Goal: Check status: Check status

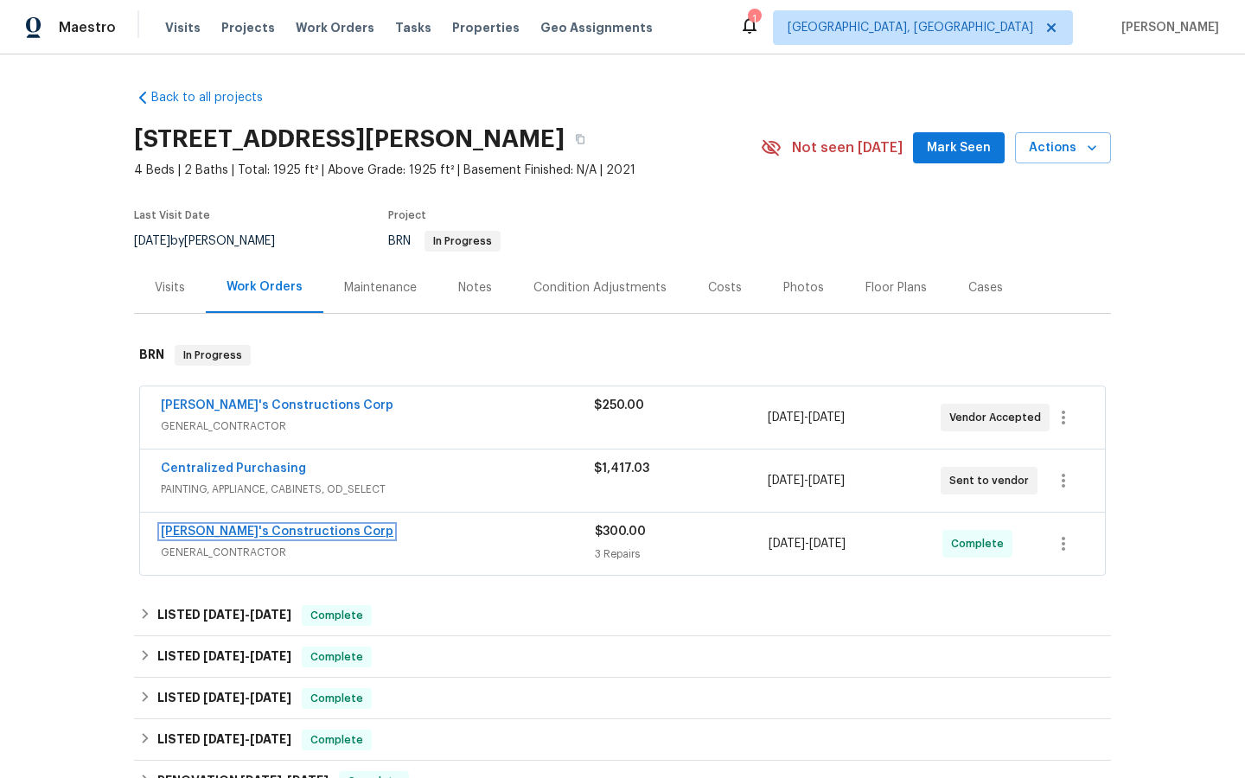
click at [245, 532] on link "[PERSON_NAME]'s Constructions Corp" at bounding box center [277, 532] width 233 height 12
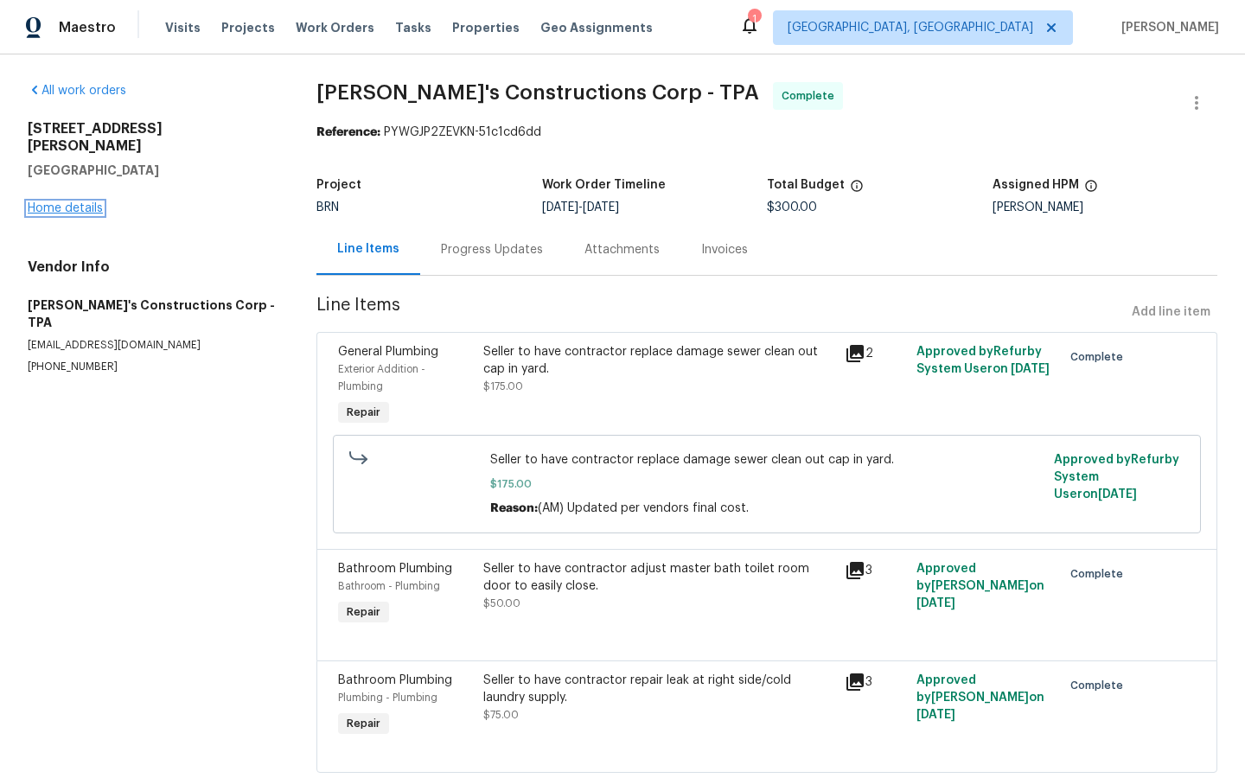
click at [54, 202] on link "Home details" at bounding box center [65, 208] width 75 height 12
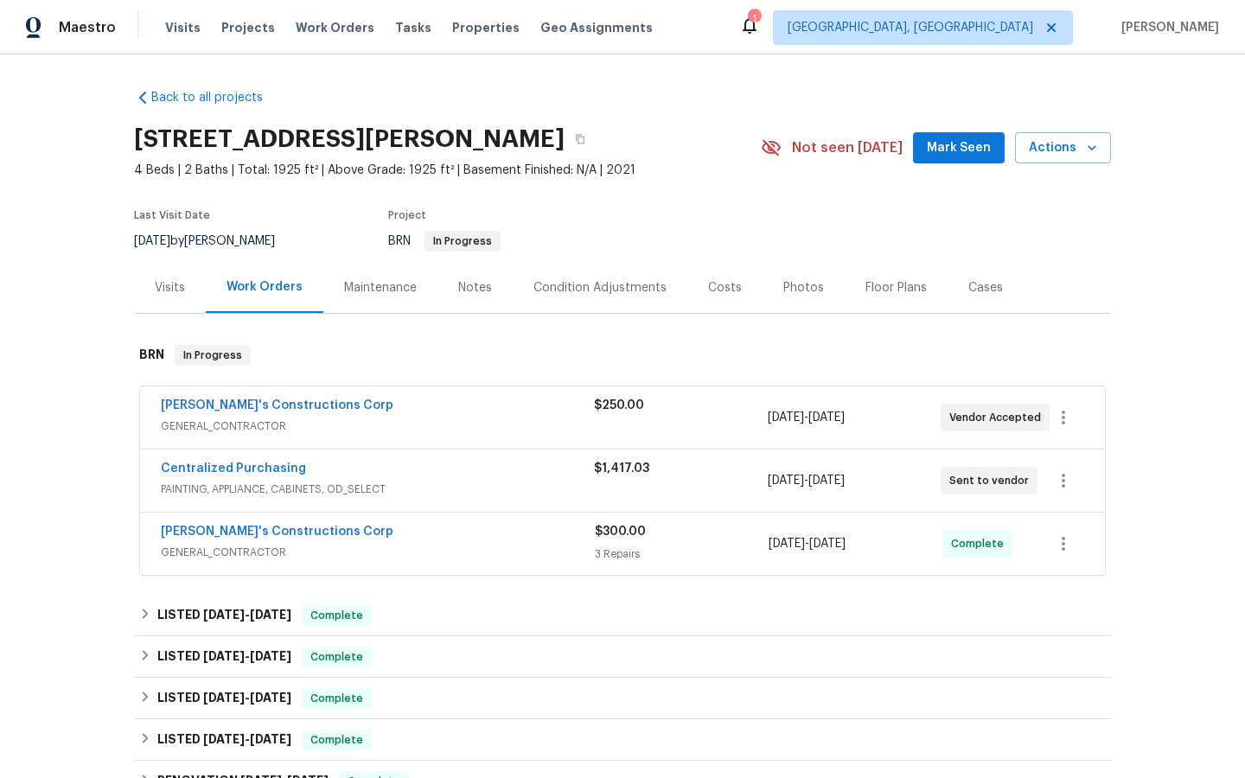
click at [263, 399] on span "[PERSON_NAME]'s Constructions Corp" at bounding box center [277, 405] width 233 height 17
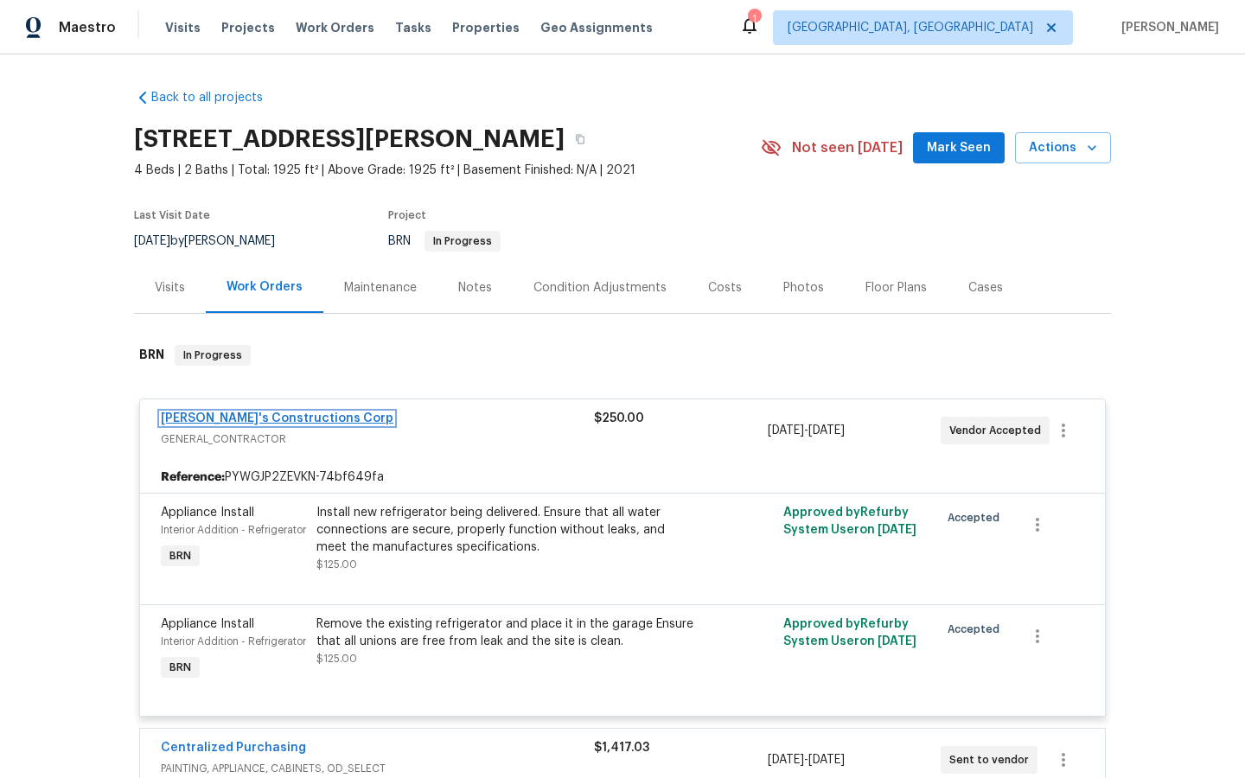
click at [254, 415] on link "[PERSON_NAME]'s Constructions Corp" at bounding box center [277, 418] width 233 height 12
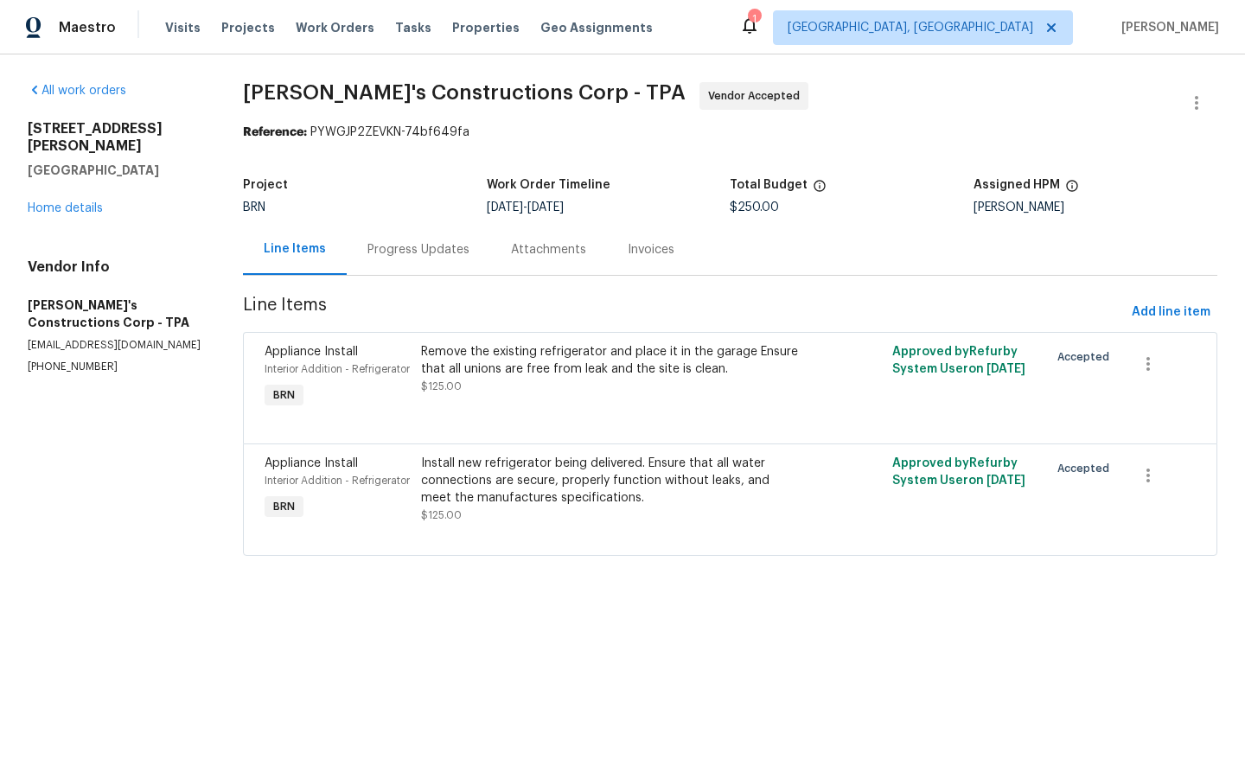
click at [379, 247] on div "Progress Updates" at bounding box center [418, 249] width 102 height 17
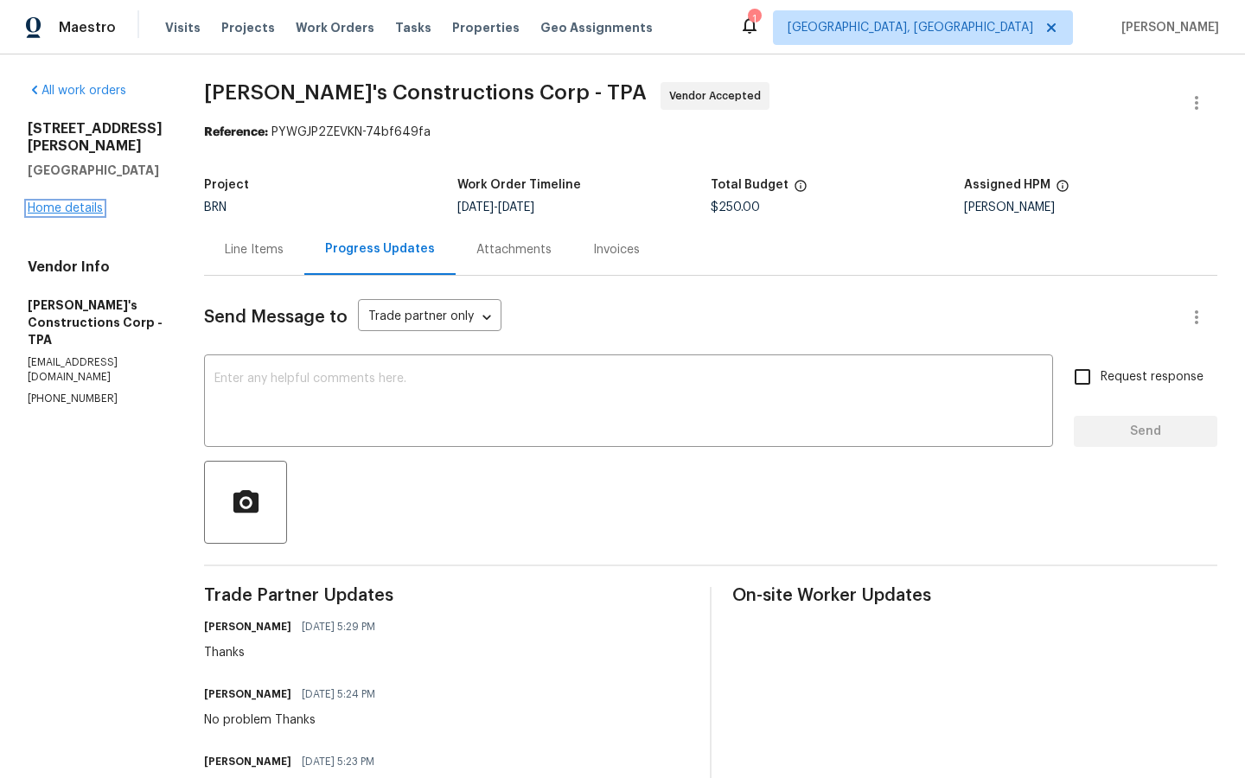
click at [70, 202] on link "Home details" at bounding box center [65, 208] width 75 height 12
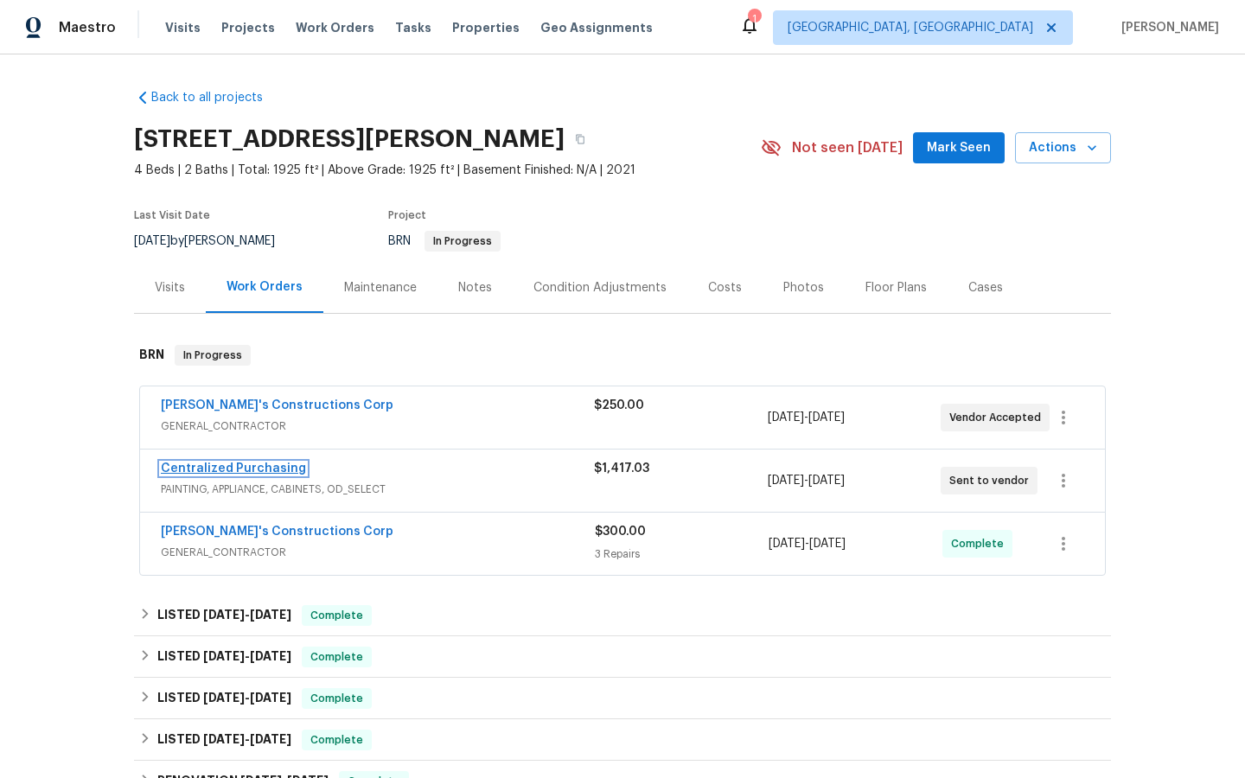
click at [220, 469] on link "Centralized Purchasing" at bounding box center [233, 468] width 145 height 12
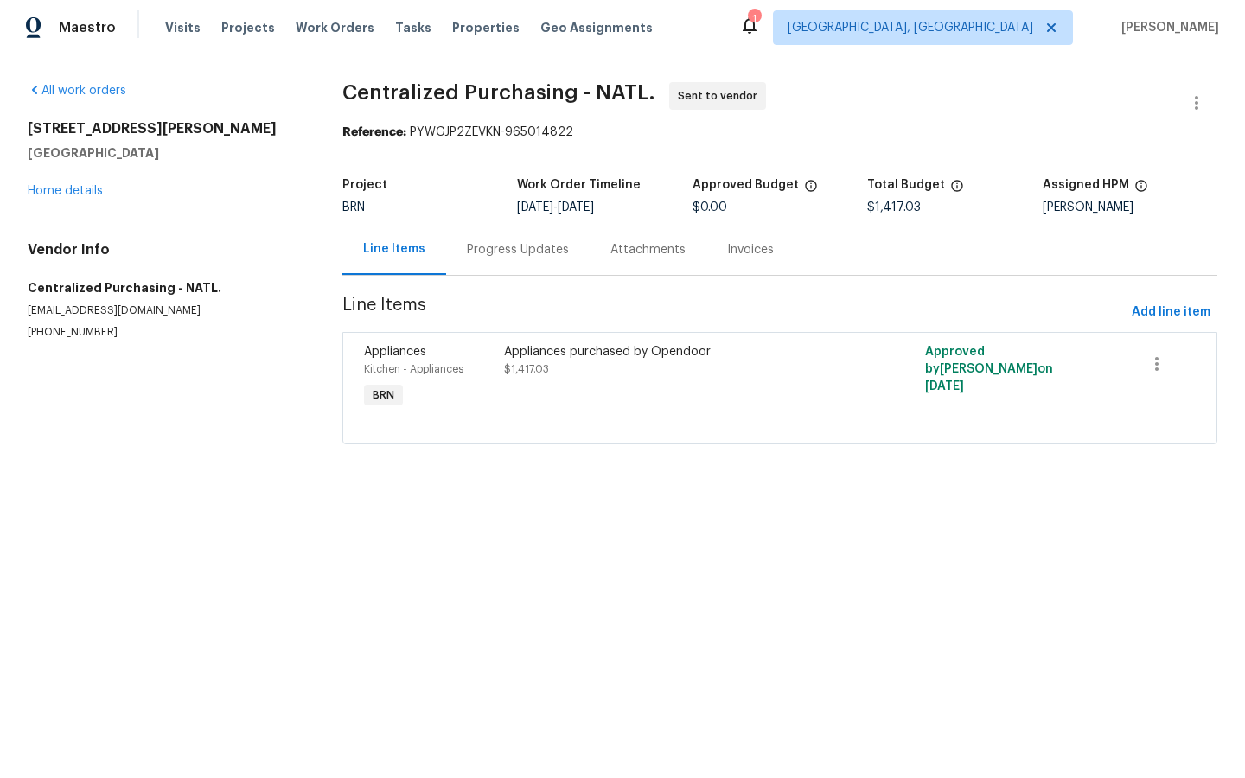
click at [588, 345] on div "Appliances purchased by Opendoor" at bounding box center [674, 351] width 341 height 17
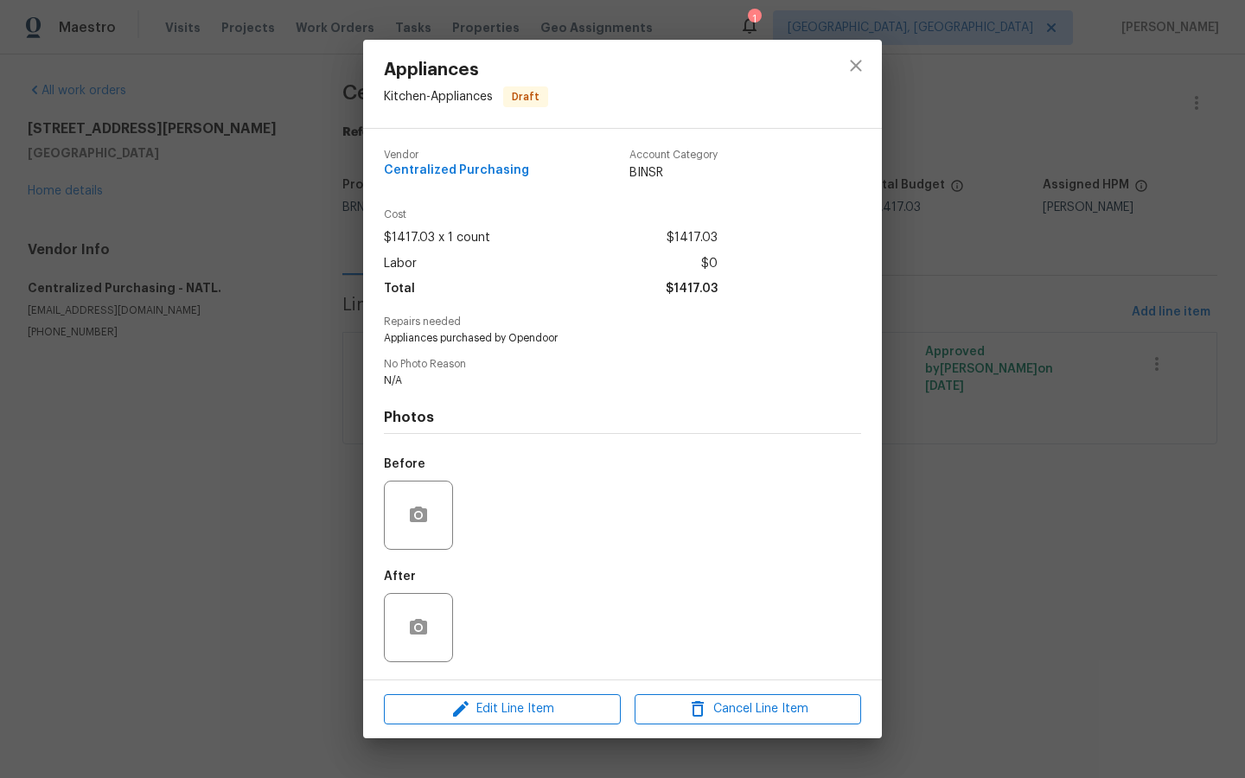
click at [188, 551] on div "Appliances Kitchen - Appliances Draft Vendor Centralized Purchasing Account Cat…" at bounding box center [622, 389] width 1245 height 778
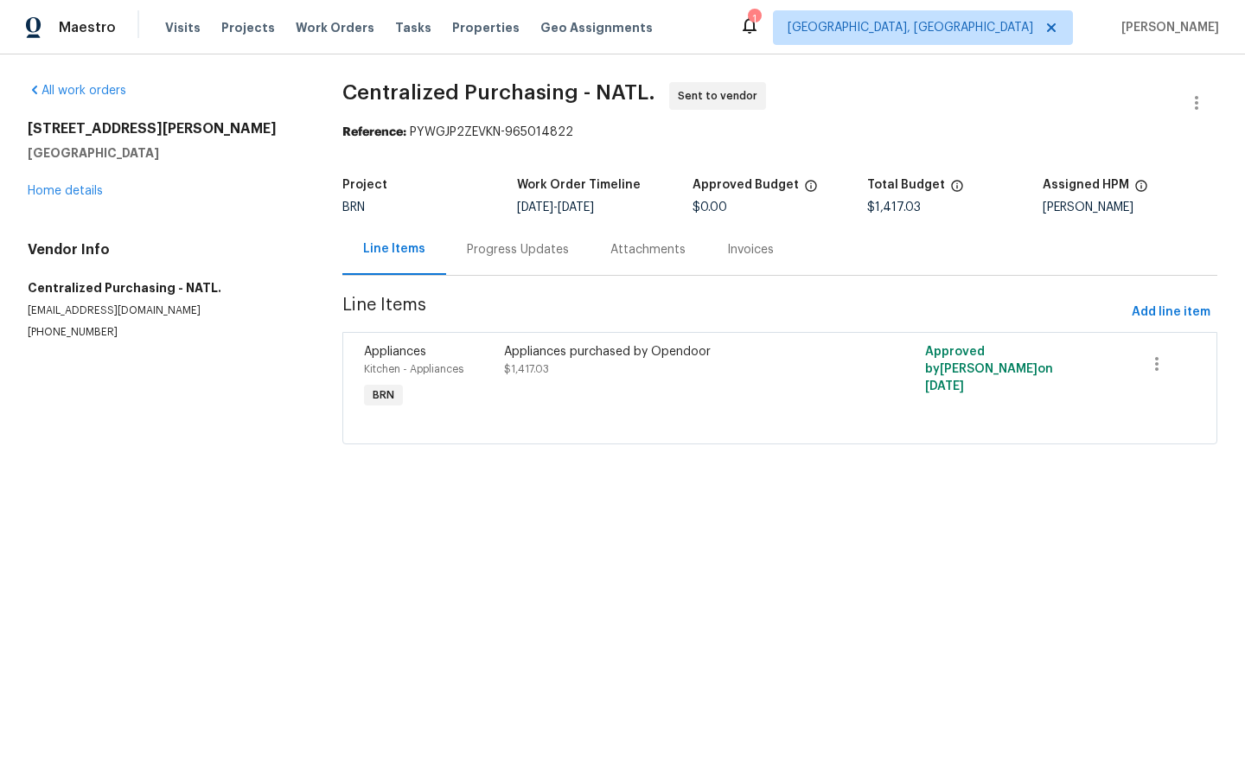
click at [505, 248] on div "Progress Updates" at bounding box center [518, 249] width 102 height 17
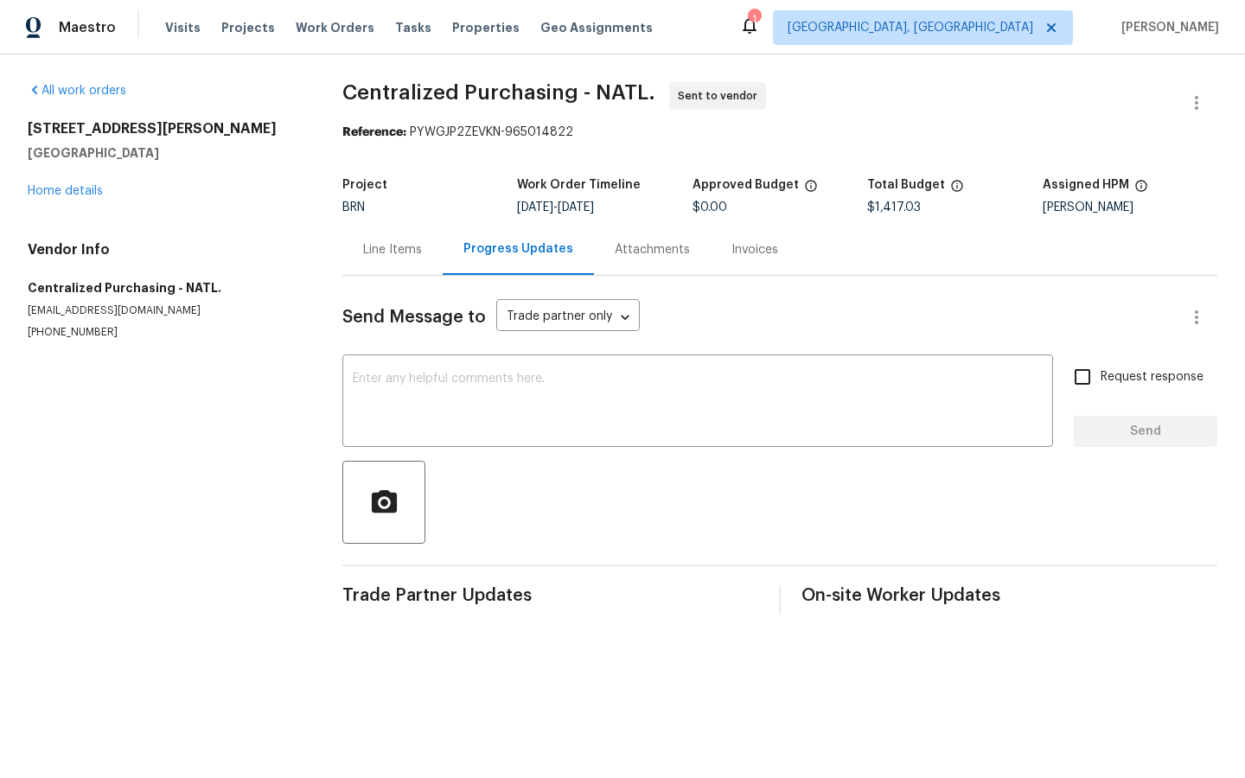
click at [399, 249] on div "Line Items" at bounding box center [392, 249] width 59 height 17
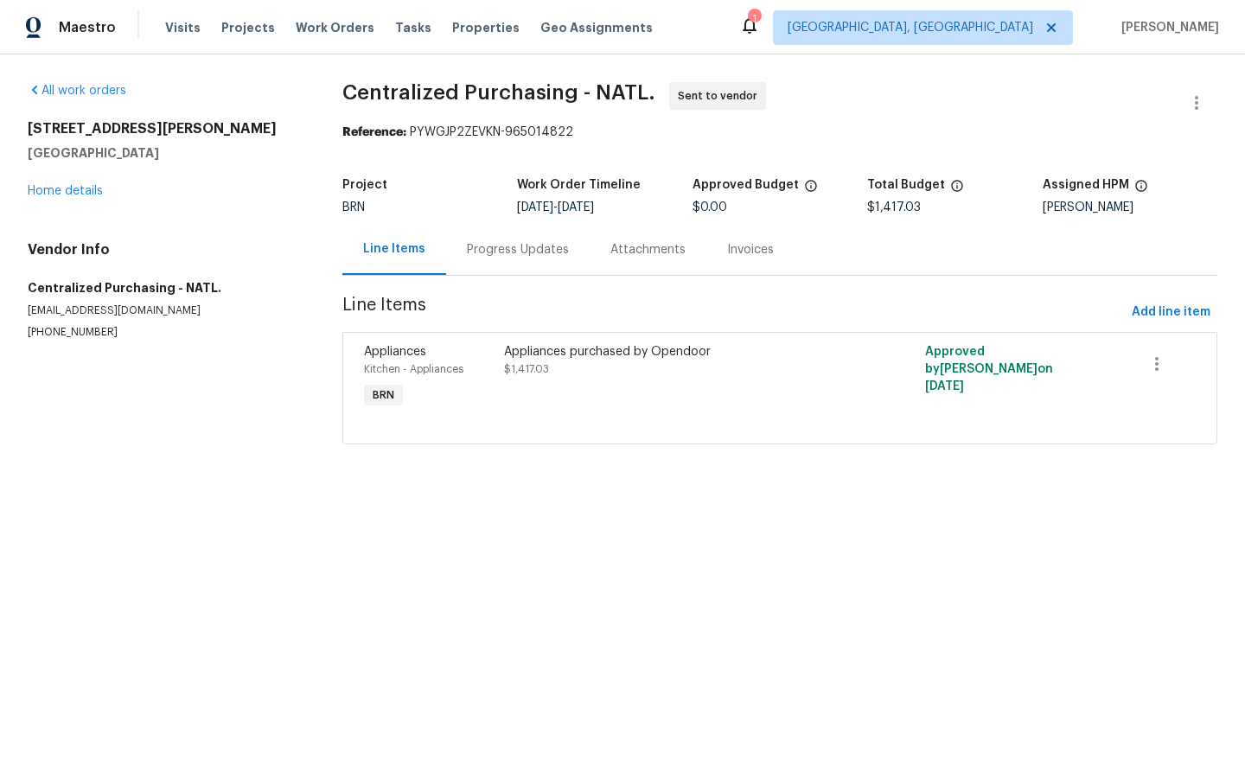
click at [588, 354] on div "Appliances purchased by Opendoor" at bounding box center [674, 351] width 341 height 17
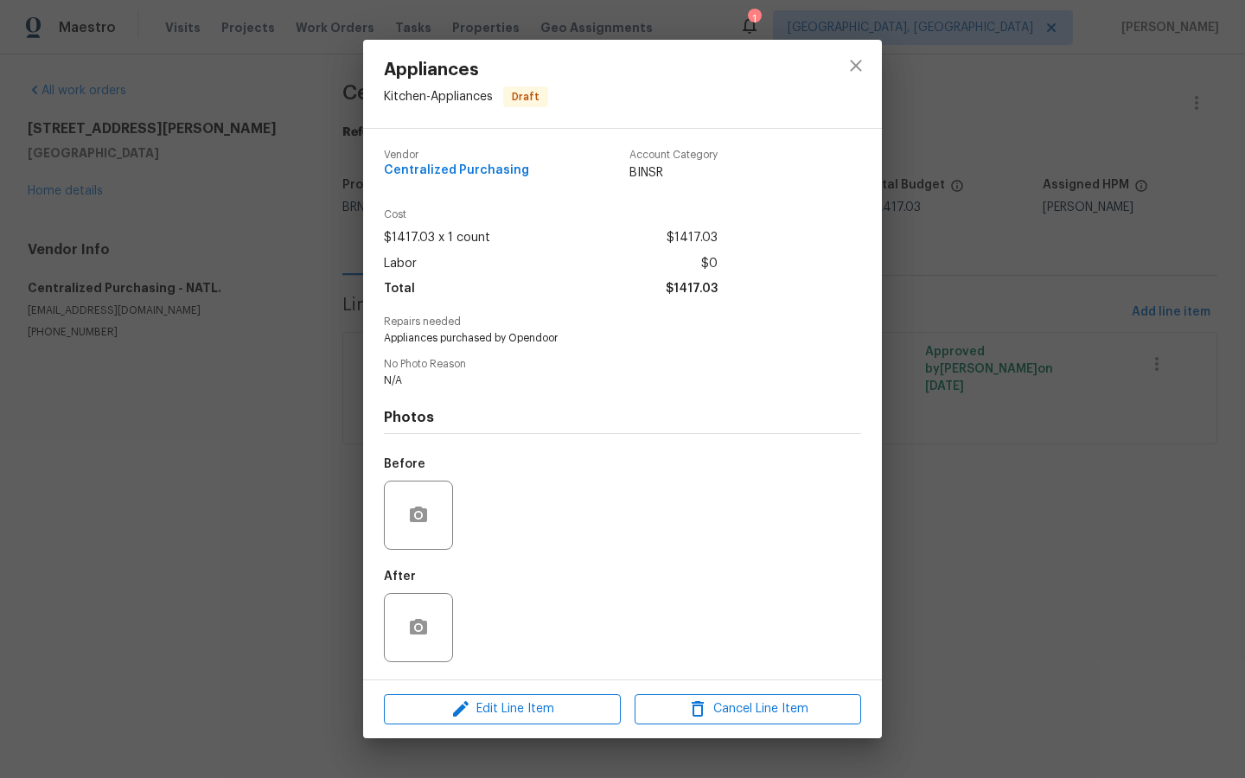
click at [211, 595] on div "Appliances Kitchen - Appliances Draft Vendor Centralized Purchasing Account Cat…" at bounding box center [622, 389] width 1245 height 778
